Goal: Transaction & Acquisition: Purchase product/service

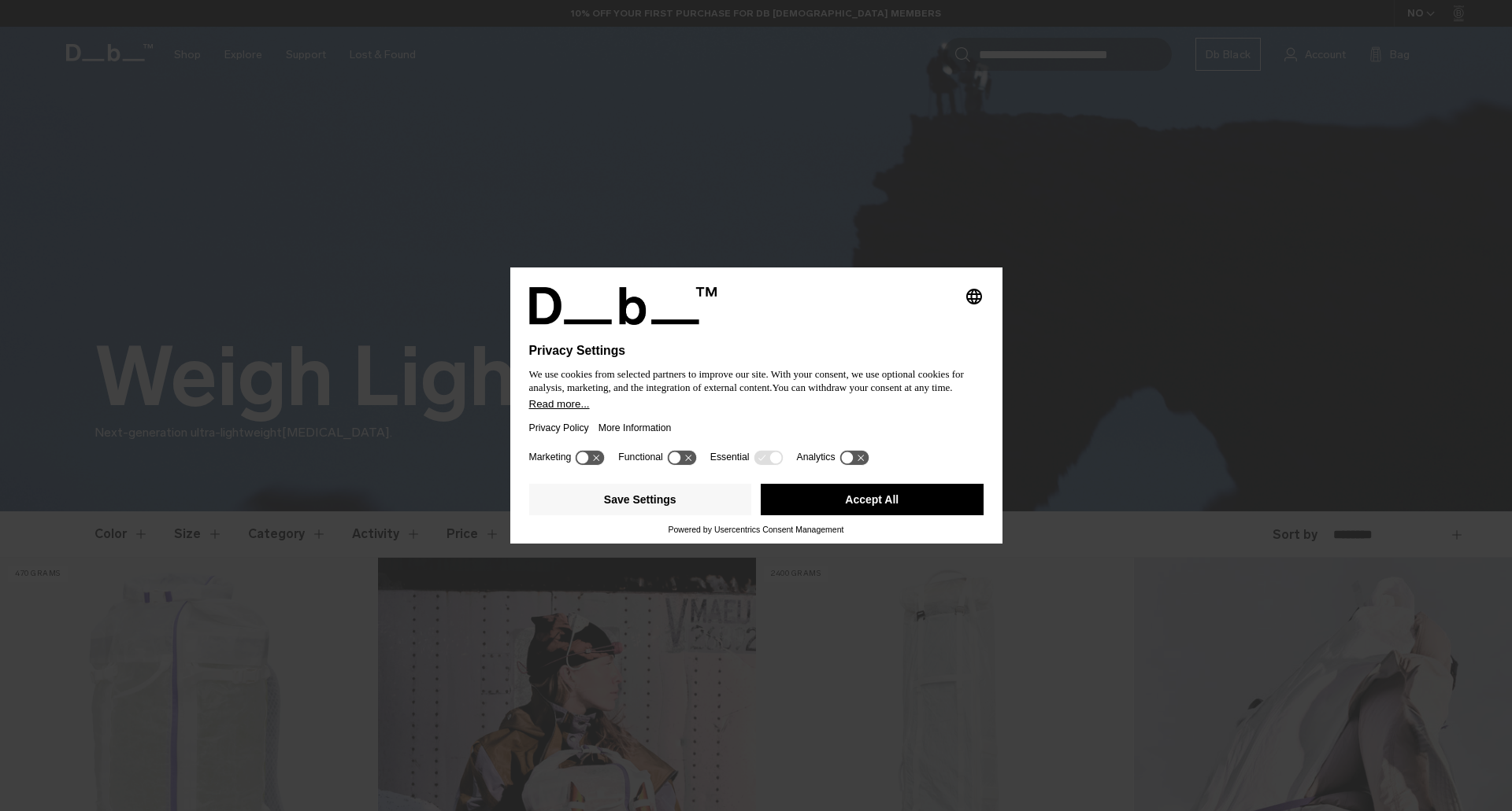
click at [900, 496] on button "Accept All" at bounding box center [872, 500] width 223 height 32
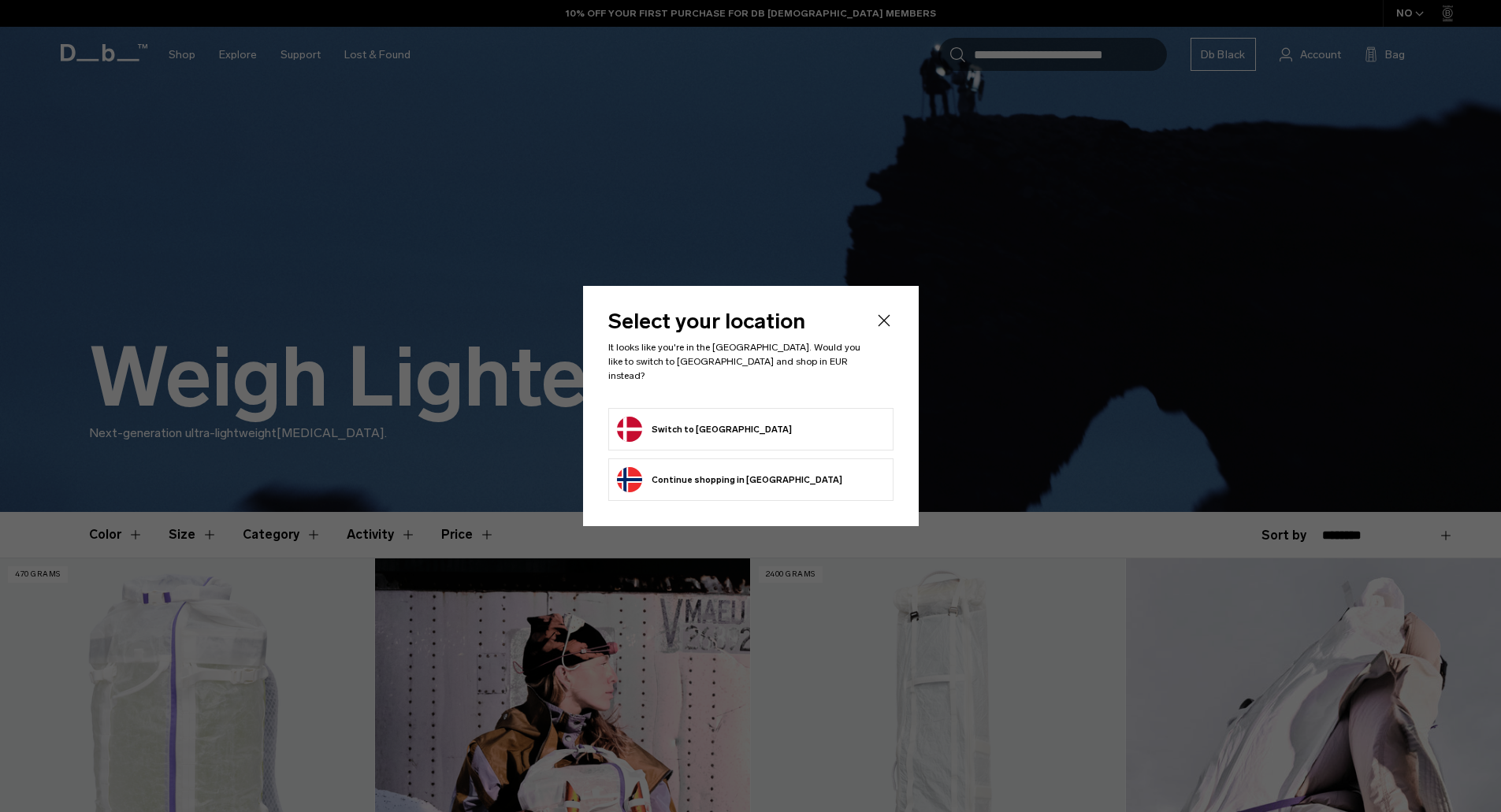
click at [665, 431] on button "Switch to [GEOGRAPHIC_DATA]" at bounding box center [705, 429] width 175 height 25
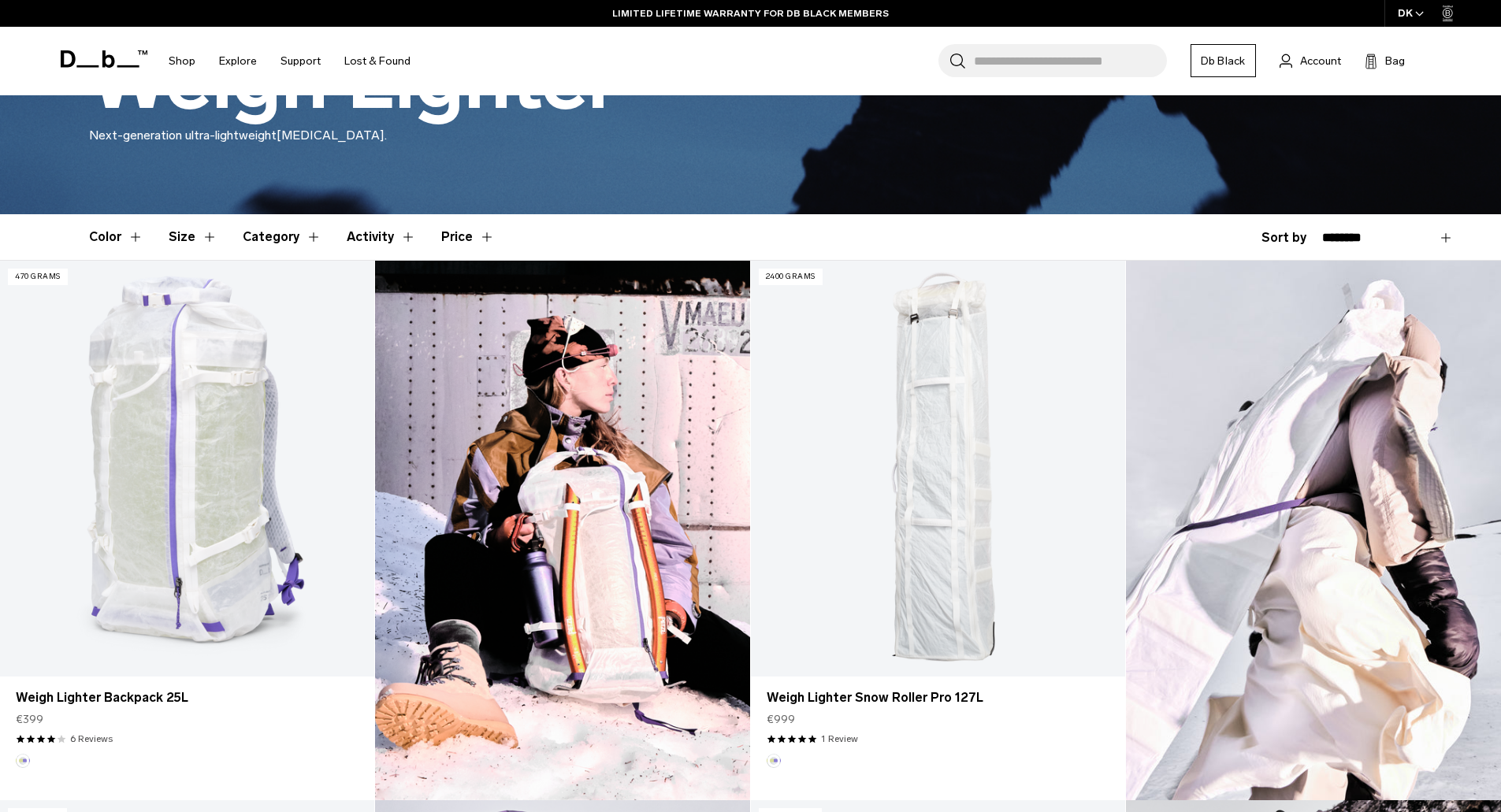
scroll to position [444, 0]
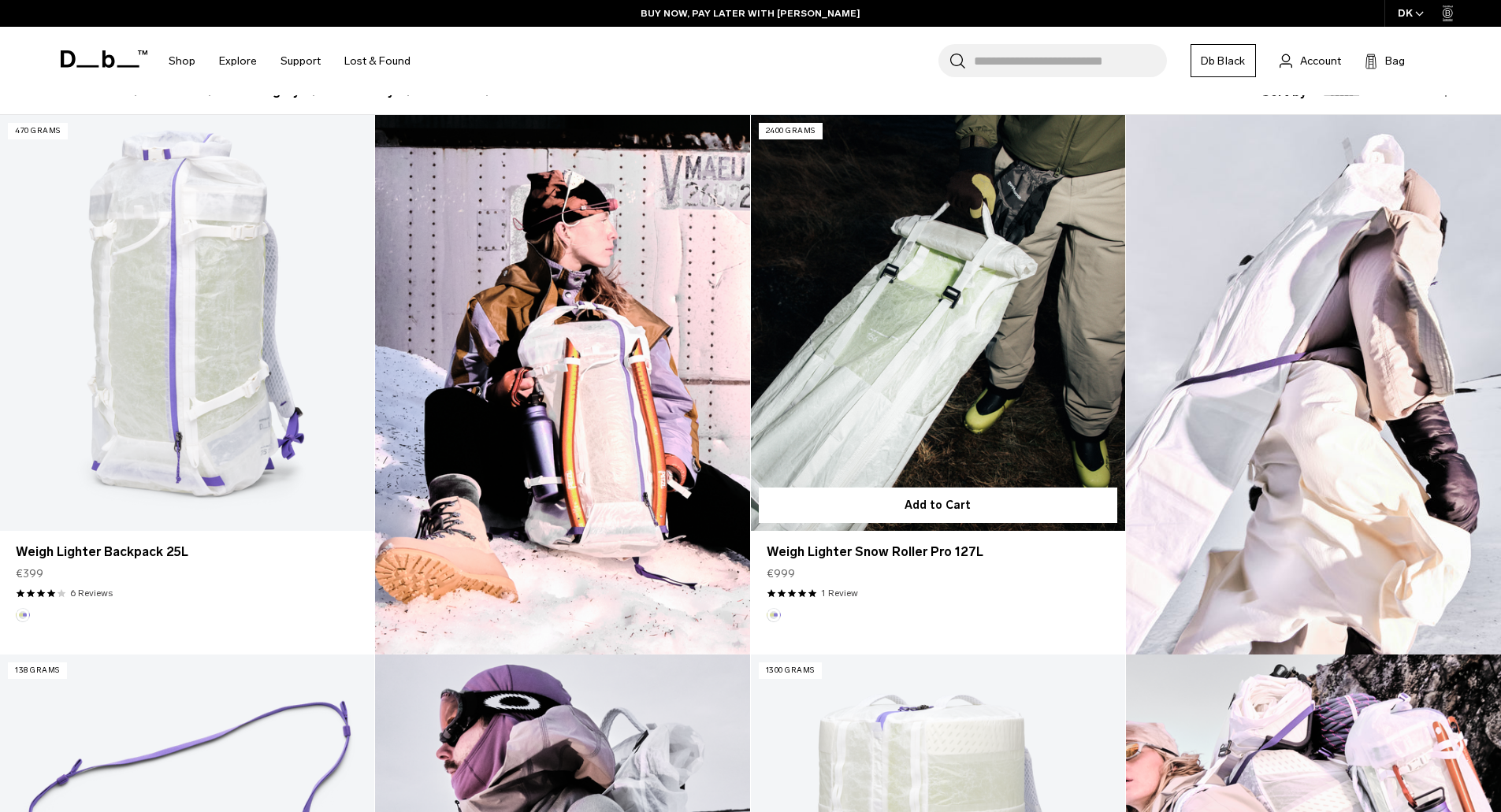
click at [897, 342] on link "Weigh Lighter Snow Roller Pro 127L" at bounding box center [938, 323] width 374 height 416
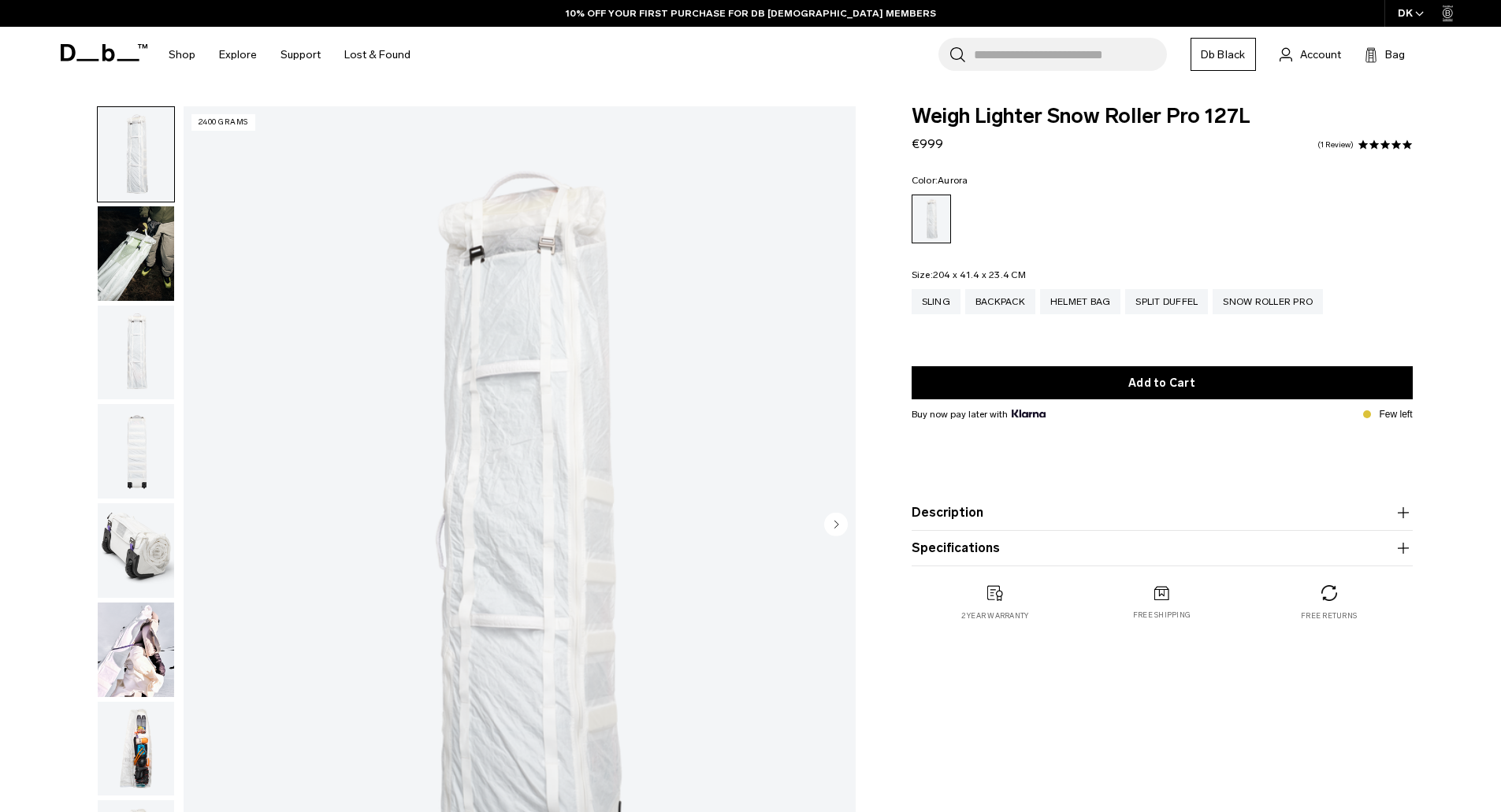
click at [114, 545] on img "button" at bounding box center [136, 550] width 76 height 94
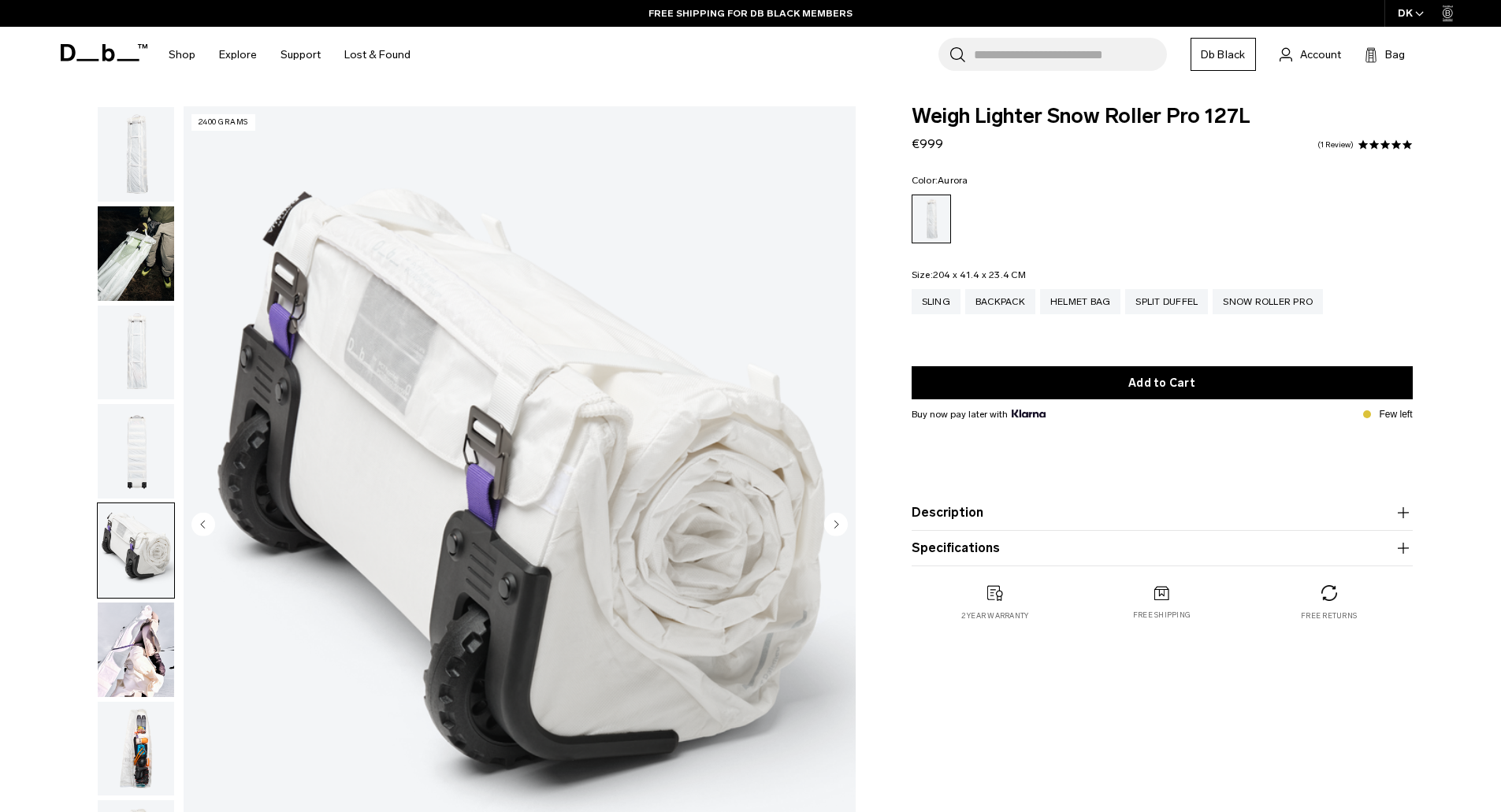
click at [118, 459] on img "button" at bounding box center [136, 451] width 76 height 94
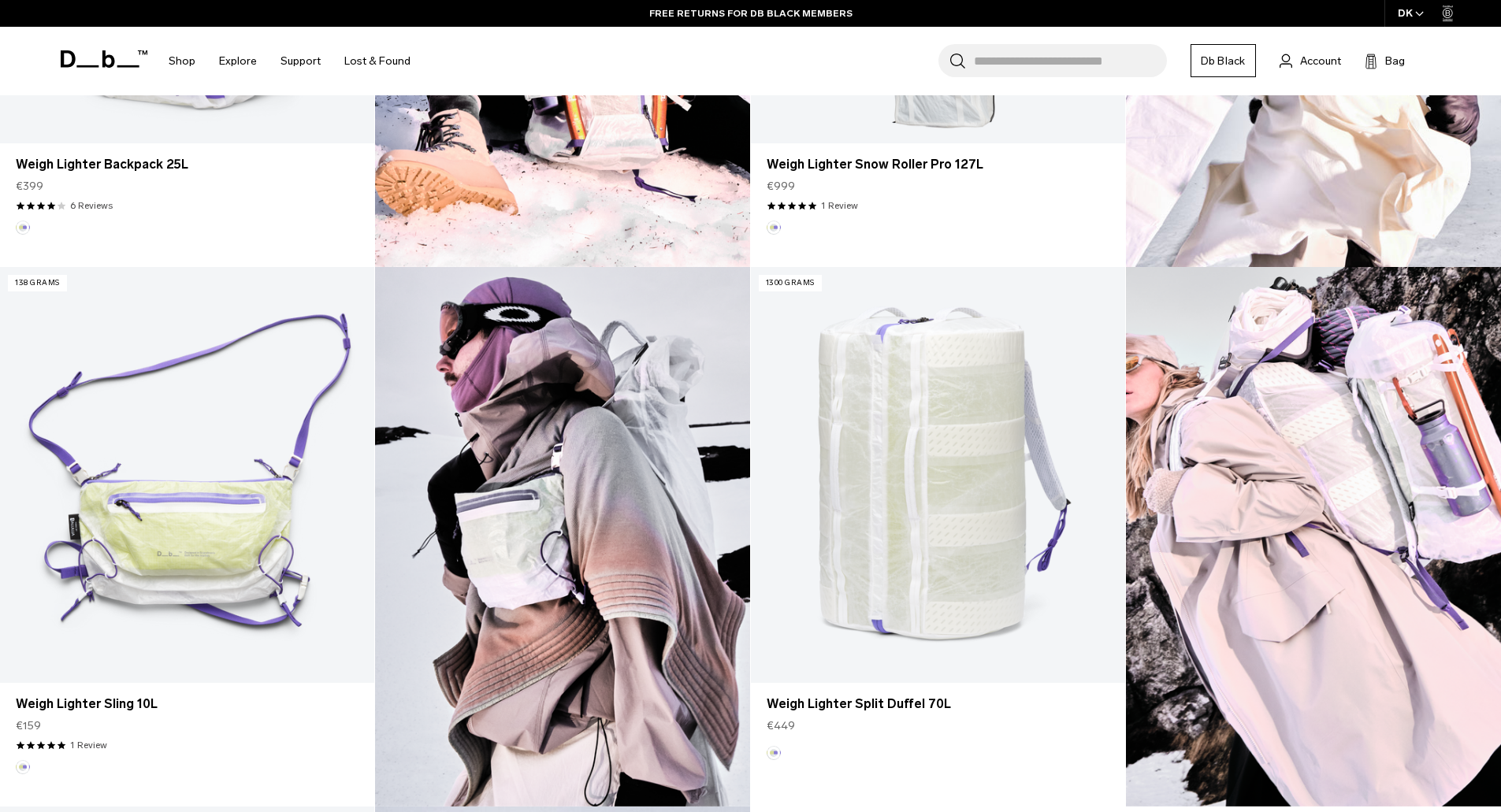
scroll to position [888, 0]
